Goal: Check status: Check status

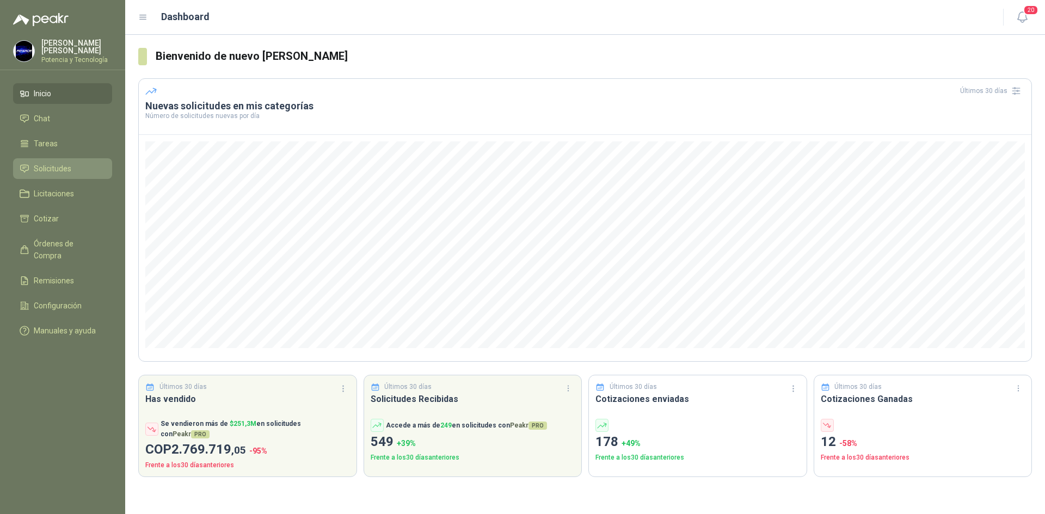
click at [66, 166] on span "Solicitudes" at bounding box center [53, 169] width 38 height 12
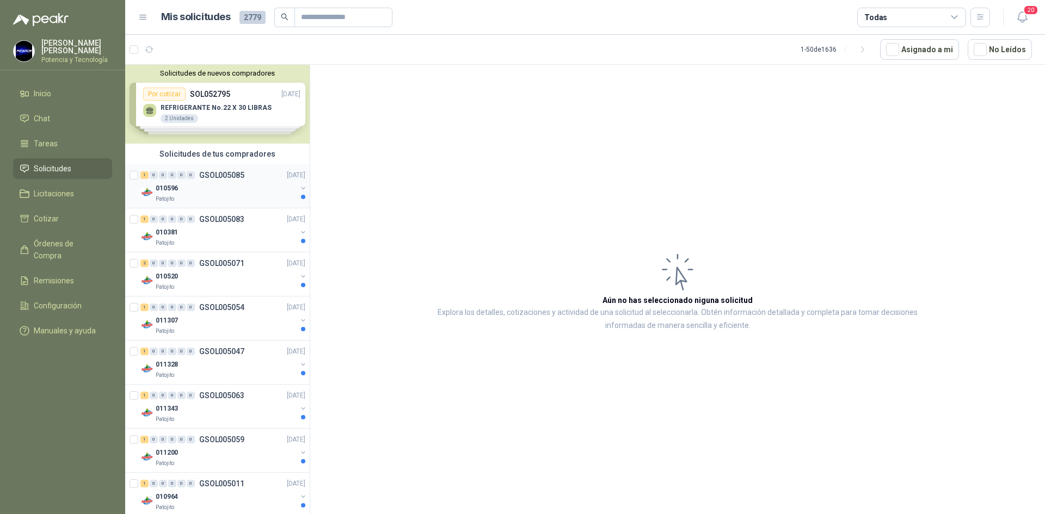
click at [213, 198] on div "Patojito" at bounding box center [226, 199] width 141 height 9
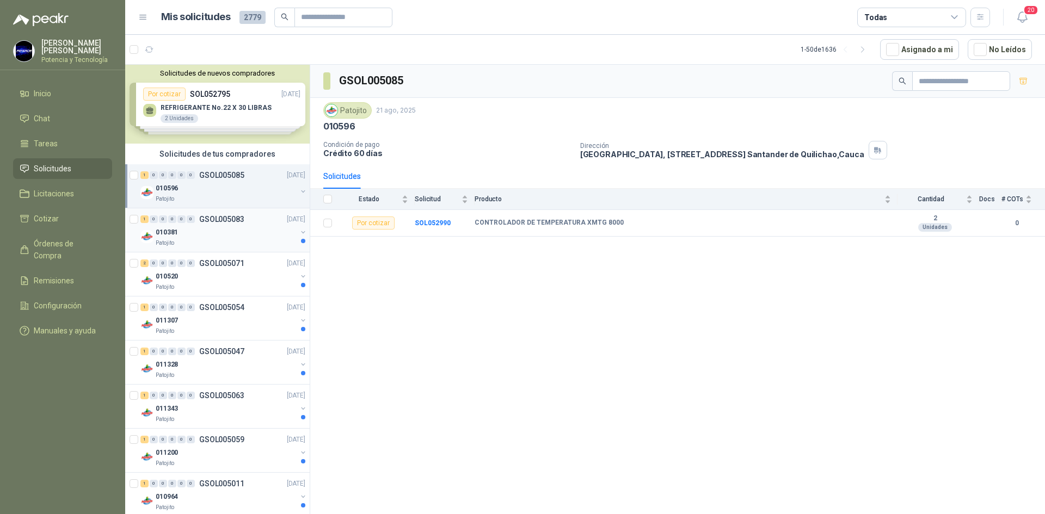
click at [208, 248] on div "1 0 0 0 0 0 GSOL005083 [DATE] 010381 Patojito" at bounding box center [217, 230] width 184 height 44
click at [196, 279] on div "010520" at bounding box center [226, 276] width 141 height 13
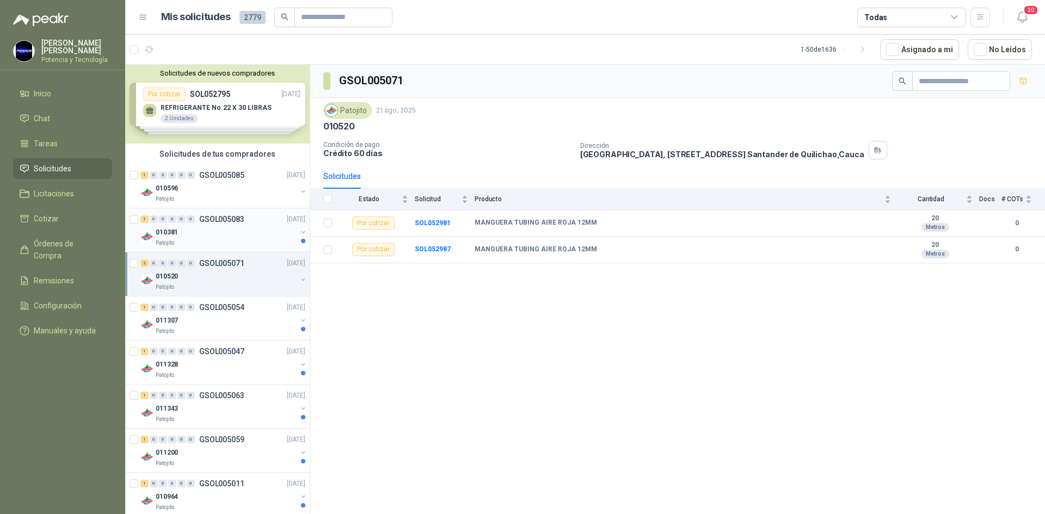
click at [212, 241] on div "Patojito" at bounding box center [226, 243] width 141 height 9
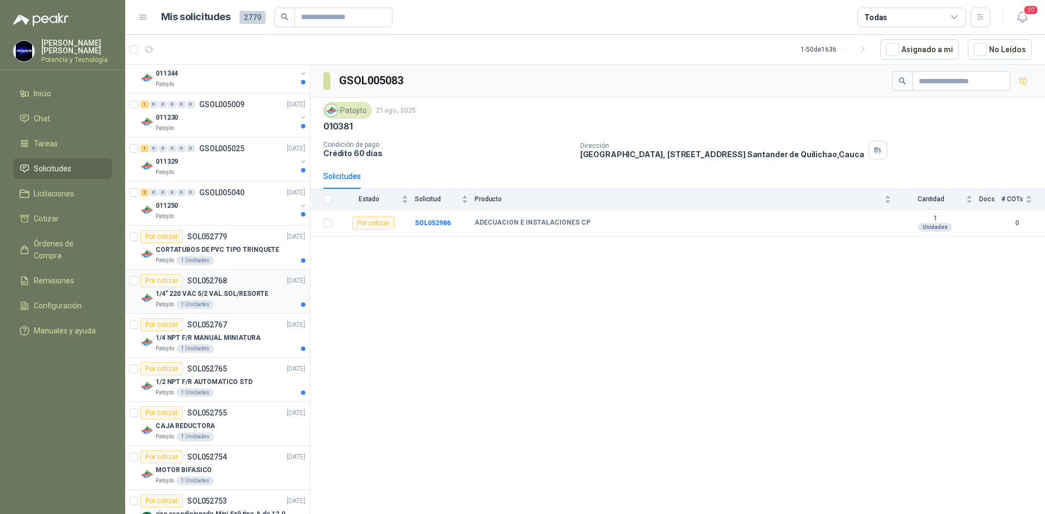
scroll to position [816, 0]
